Goal: Information Seeking & Learning: Learn about a topic

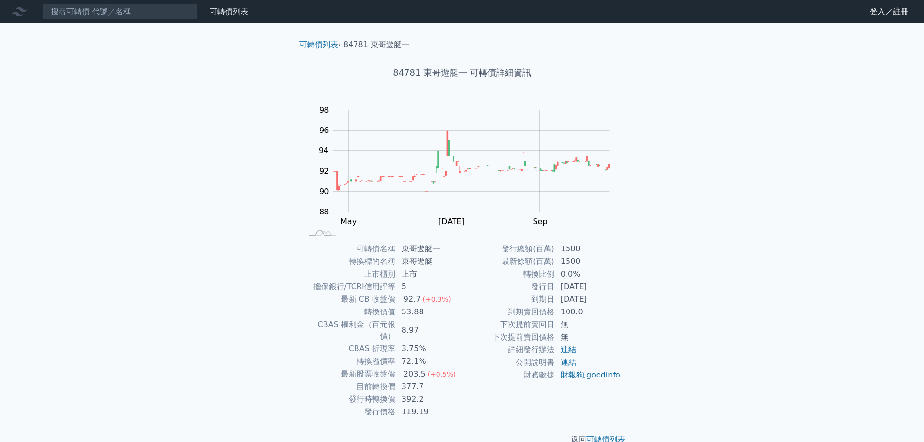
drag, startPoint x: 271, startPoint y: 208, endPoint x: 261, endPoint y: 208, distance: 9.7
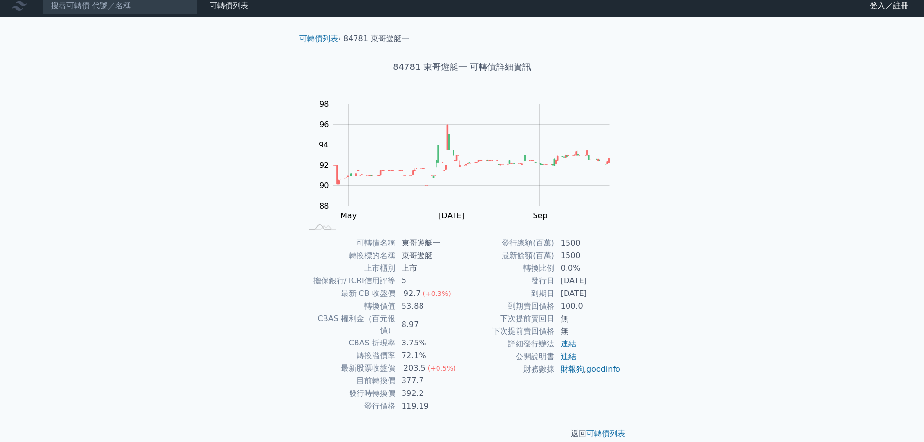
scroll to position [7, 0]
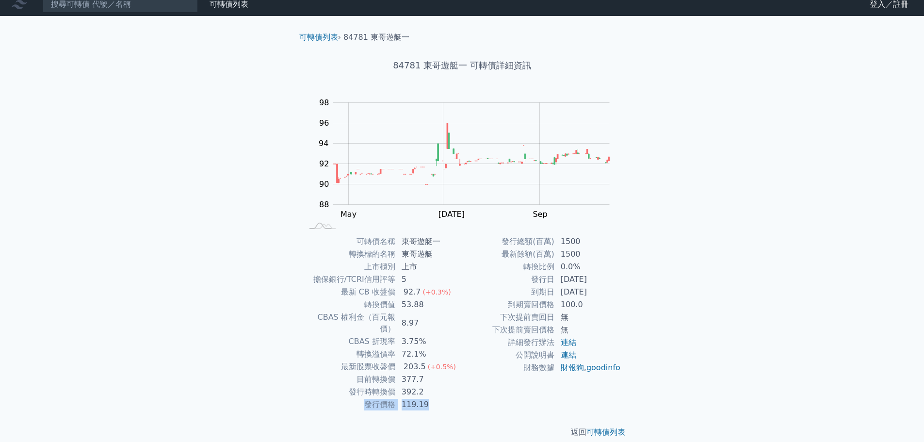
drag, startPoint x: 435, startPoint y: 395, endPoint x: 427, endPoint y: 382, distance: 15.6
click at [427, 382] on tbody "可轉債名稱 東哥遊艇一 轉換標的名稱 東哥遊艇 上市櫃別 上市 擔保銀行/TCRI信用評等 5 最新 CB 收盤價 92.7 (+0.3%) 轉換價值 53.…" at bounding box center [382, 323] width 159 height 176
click at [427, 385] on td "392.2" at bounding box center [429, 391] width 66 height 13
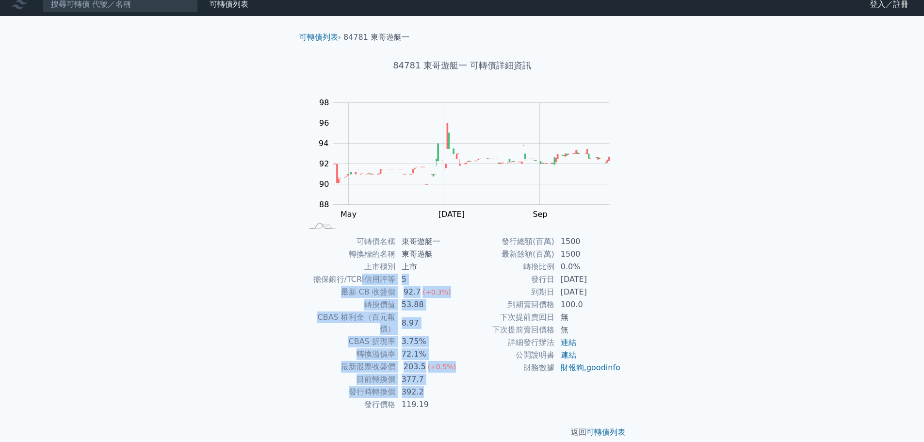
drag, startPoint x: 361, startPoint y: 282, endPoint x: 424, endPoint y: 377, distance: 114.0
click at [424, 377] on tbody "可轉債名稱 東哥遊艇一 轉換標的名稱 東哥遊艇 上市櫃別 上市 擔保銀行/TCRI信用評等 5 最新 CB 收盤價 92.7 (+0.3%) 轉換價值 53.…" at bounding box center [382, 323] width 159 height 176
click at [450, 385] on td "392.2" at bounding box center [429, 391] width 66 height 13
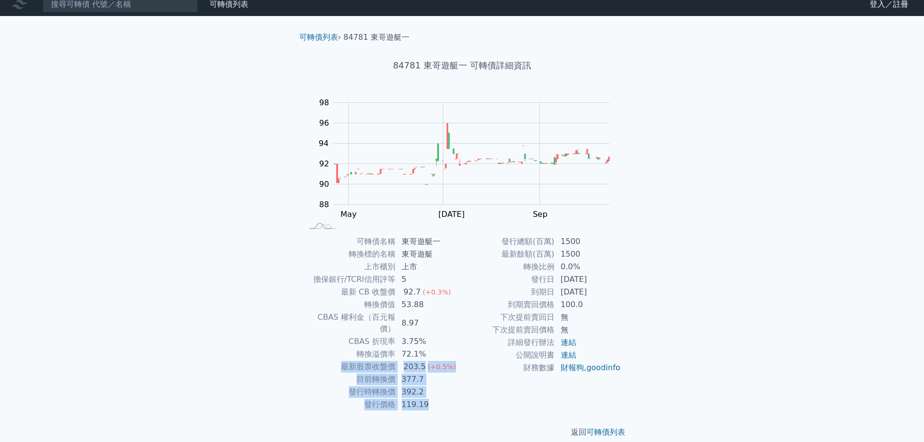
drag, startPoint x: 446, startPoint y: 398, endPoint x: 450, endPoint y: 347, distance: 50.6
click at [450, 347] on tbody "可轉債名稱 東哥遊艇一 轉換標的名稱 東哥遊艇 上市櫃別 上市 擔保銀行/TCRI信用評等 5 最新 CB 收盤價 92.7 (+0.3%) 轉換價值 53.…" at bounding box center [382, 323] width 159 height 176
click at [450, 348] on td "72.1%" at bounding box center [429, 354] width 66 height 13
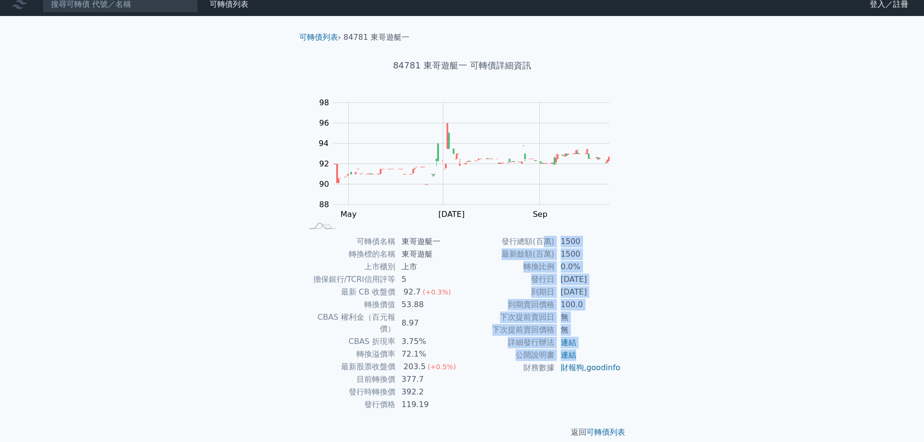
drag, startPoint x: 547, startPoint y: 239, endPoint x: 590, endPoint y: 359, distance: 127.9
click at [590, 359] on tbody "發行總額(百萬) 1500 最新餘額(百萬) 1500 轉換比例 0.0% 發行日 2024-07-15 到期日 2027-07-15 到期賣回價格 100.…" at bounding box center [541, 304] width 159 height 139
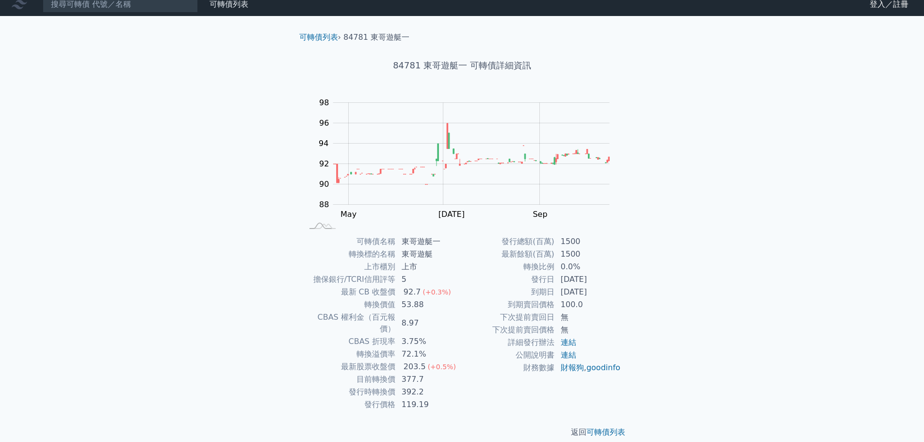
click at [620, 363] on td "財報狗 , goodinfo" at bounding box center [588, 367] width 66 height 13
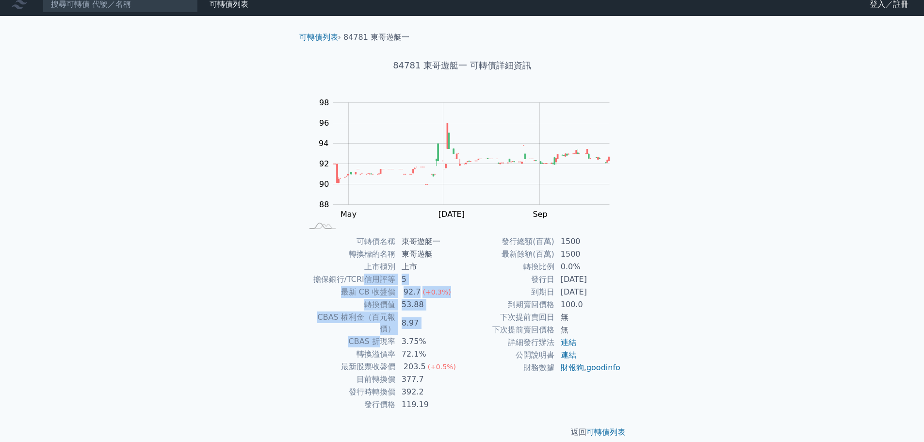
drag, startPoint x: 365, startPoint y: 281, endPoint x: 384, endPoint y: 324, distance: 46.9
click at [384, 324] on tbody "可轉債名稱 東哥遊艇一 轉換標的名稱 東哥遊艇 上市櫃別 上市 擔保銀行/TCRI信用評等 5 最新 CB 收盤價 92.7 (+0.3%) 轉換價值 53.…" at bounding box center [382, 323] width 159 height 176
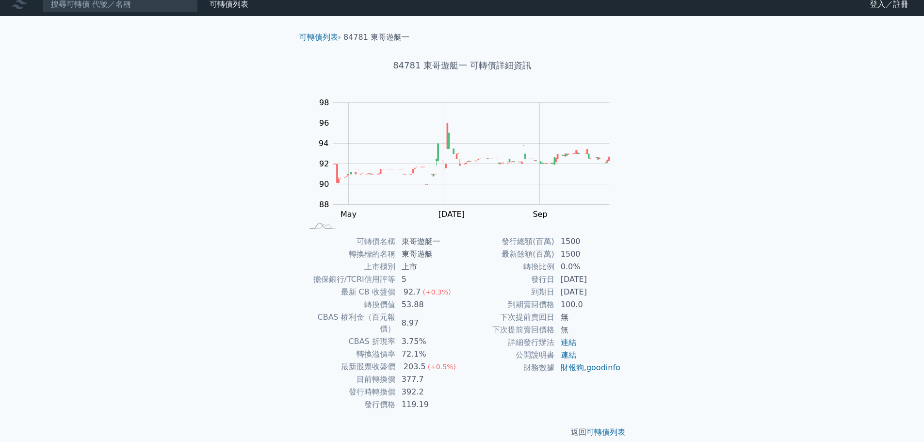
click at [382, 360] on td "最新股票收盤價" at bounding box center [349, 366] width 93 height 13
drag, startPoint x: 428, startPoint y: 317, endPoint x: 352, endPoint y: 319, distance: 75.2
click at [352, 319] on tr "CBAS 權利金（百元報價） 8.97" at bounding box center [382, 323] width 159 height 24
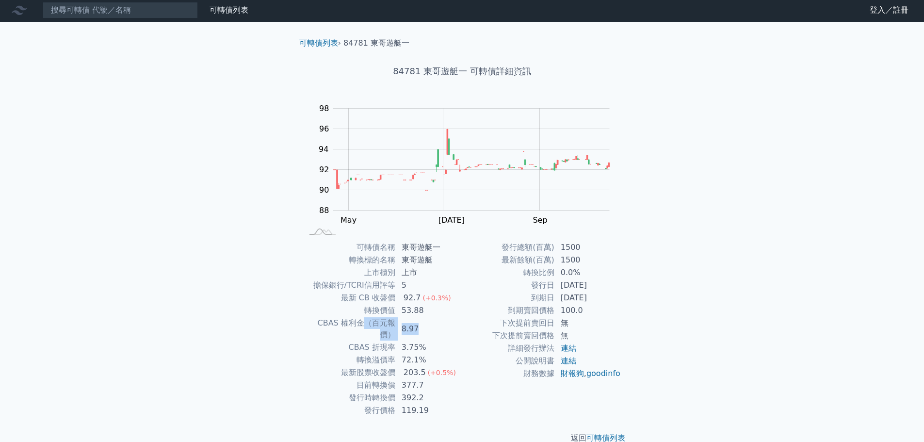
scroll to position [0, 0]
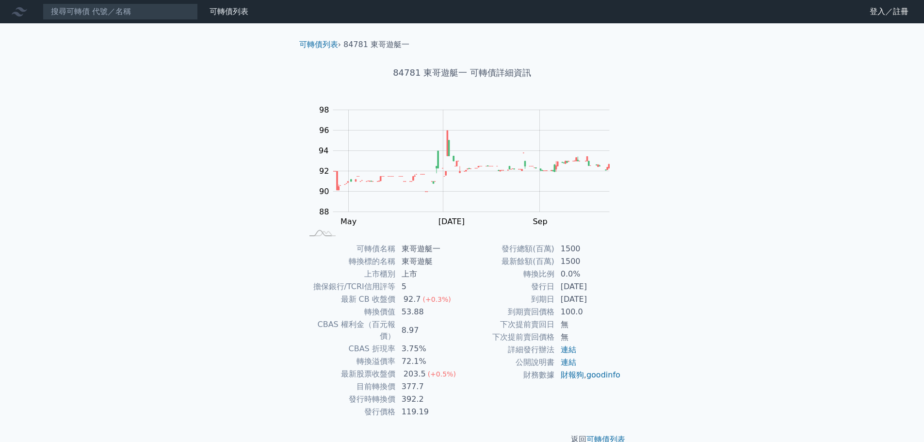
click at [329, 342] on td "CBAS 折現率" at bounding box center [349, 348] width 93 height 13
drag, startPoint x: 579, startPoint y: 253, endPoint x: 560, endPoint y: 251, distance: 20.0
click at [560, 251] on td "1500" at bounding box center [588, 248] width 66 height 13
drag, startPoint x: 571, startPoint y: 246, endPoint x: 568, endPoint y: 225, distance: 20.6
click at [568, 225] on rect at bounding box center [461, 171] width 310 height 136
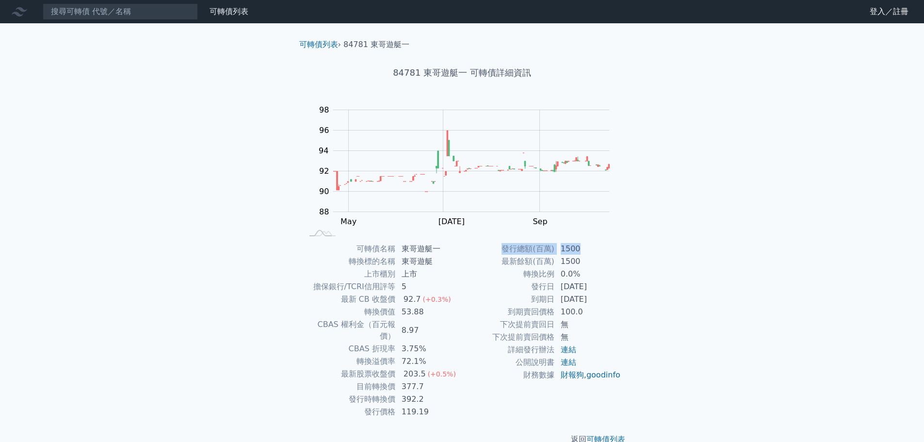
drag, startPoint x: 581, startPoint y: 250, endPoint x: 504, endPoint y: 247, distance: 77.1
click at [504, 247] on tr "發行總額(百萬) 1500" at bounding box center [541, 248] width 159 height 13
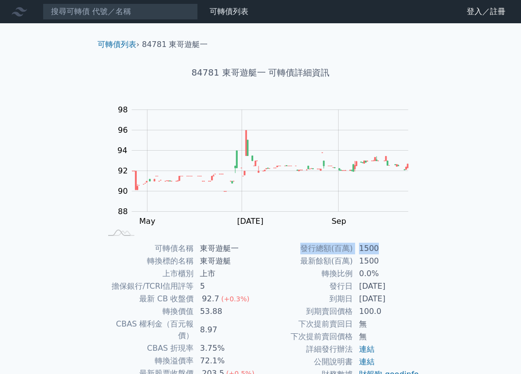
scroll to position [48, 0]
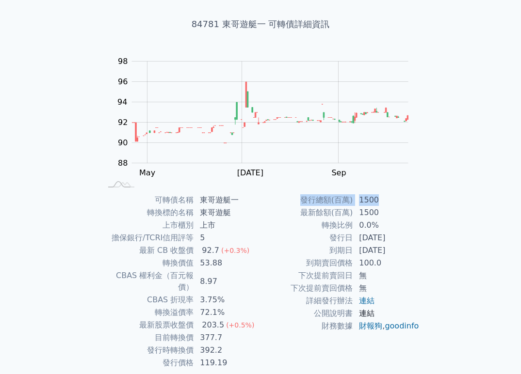
click at [371, 314] on link "連結" at bounding box center [367, 313] width 16 height 9
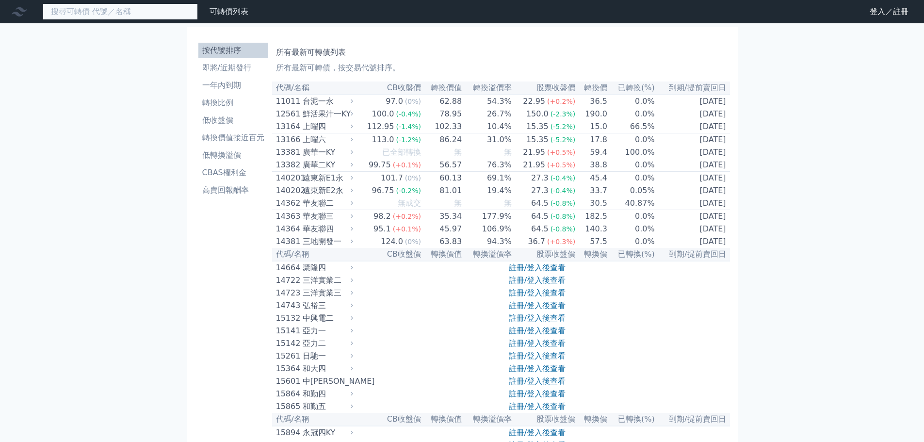
click at [118, 17] on input at bounding box center [120, 11] width 155 height 16
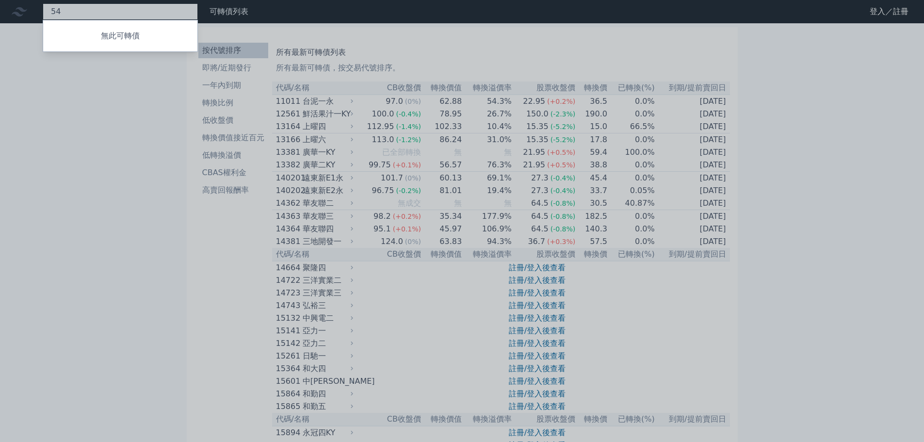
type input "5"
type input "84781"
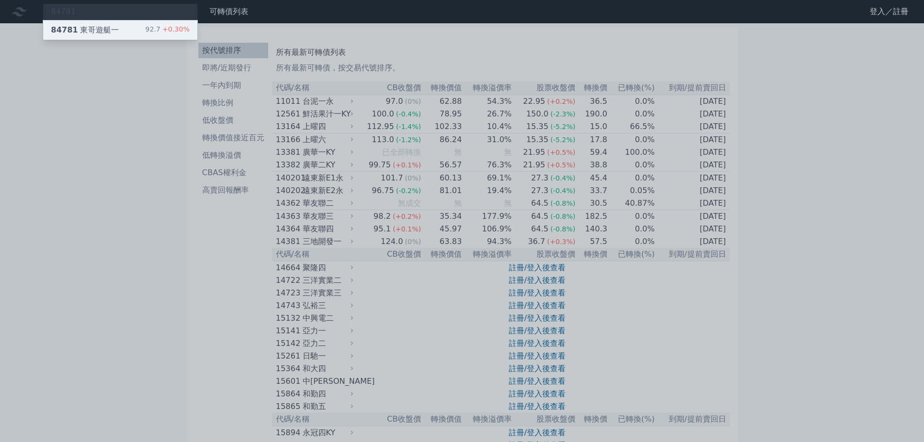
click at [132, 26] on div "84781 東哥遊艇一 92.7 +0.30%" at bounding box center [120, 29] width 154 height 19
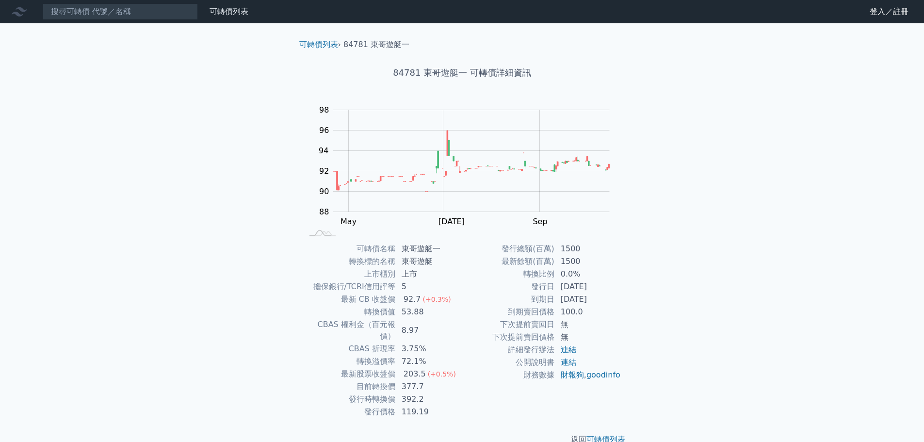
drag, startPoint x: 560, startPoint y: 246, endPoint x: 555, endPoint y: 244, distance: 5.5
